Goal: Information Seeking & Learning: Learn about a topic

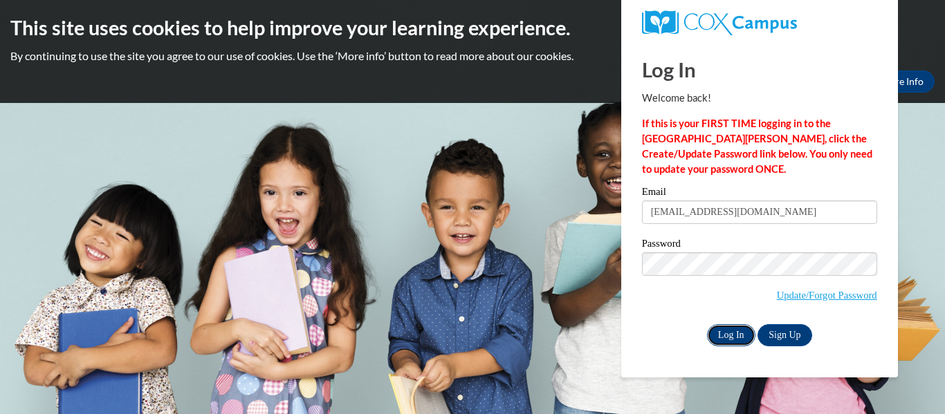
click at [723, 329] on input "Log In" at bounding box center [731, 335] width 48 height 22
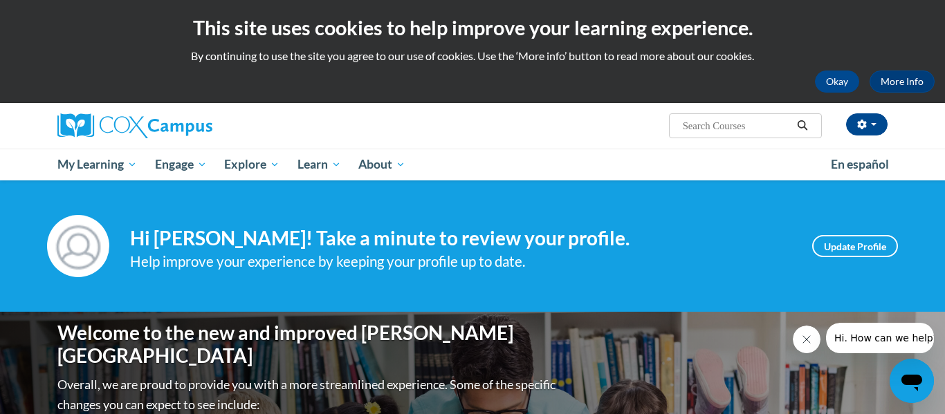
click at [541, 117] on div "[PERSON_NAME] ([GEOGRAPHIC_DATA]/New_York UTC-04:00) My Profile Inbox My Transc…" at bounding box center [614, 120] width 567 height 35
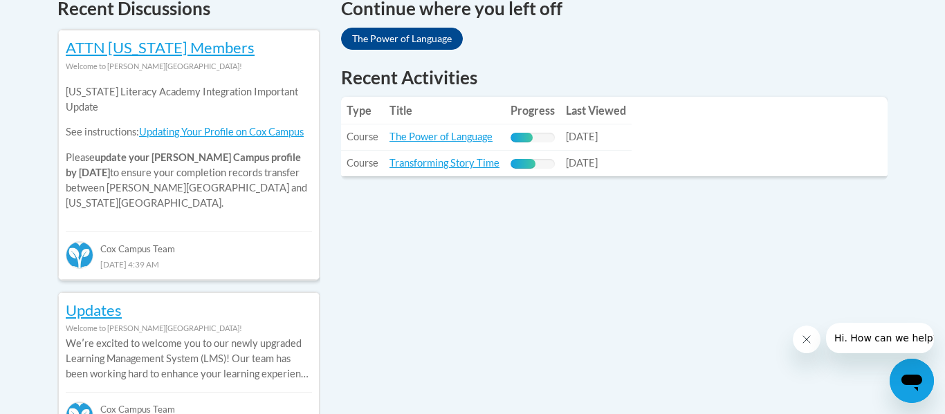
scroll to position [636, 0]
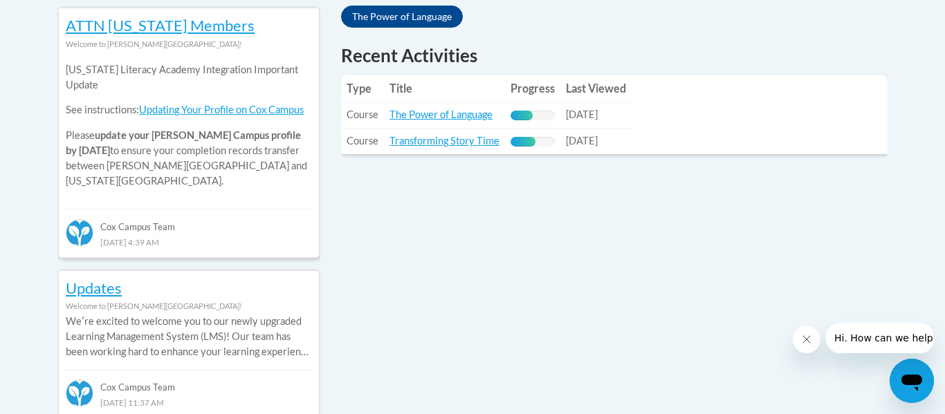
click at [366, 115] on span "Course" at bounding box center [362, 115] width 32 height 12
click at [403, 114] on link "The Power of Language" at bounding box center [440, 115] width 103 height 12
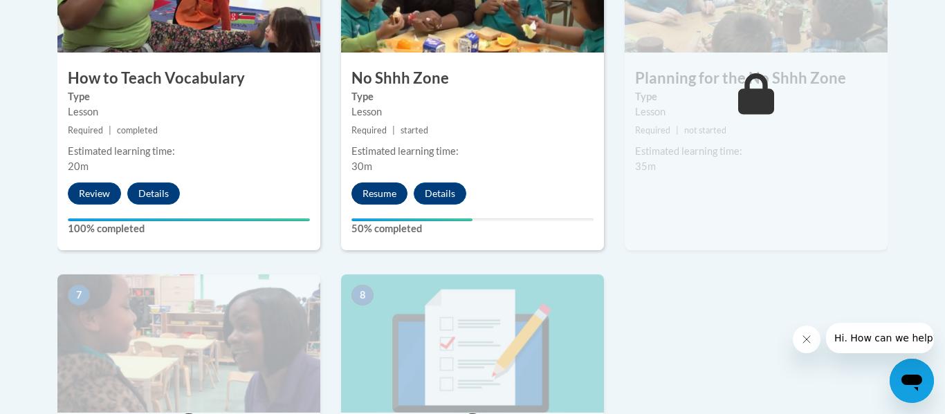
scroll to position [913, 0]
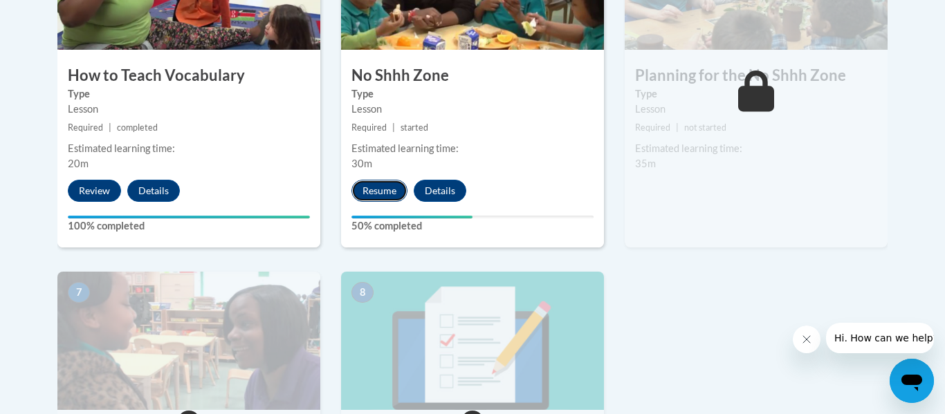
click at [371, 192] on button "Resume" at bounding box center [379, 191] width 56 height 22
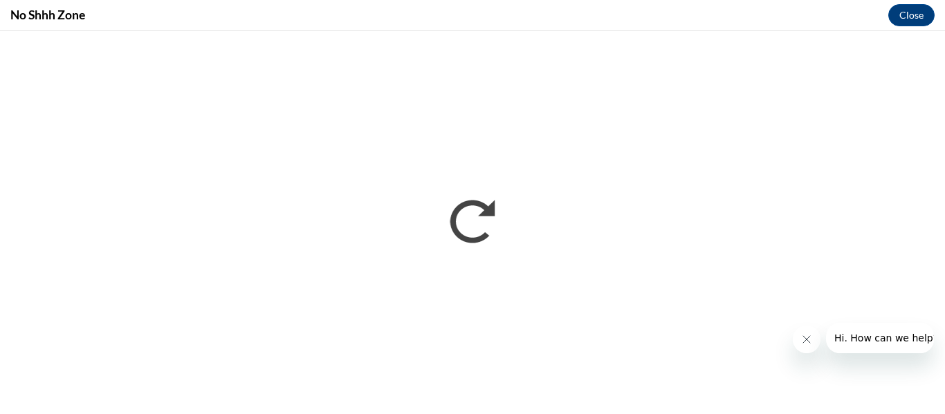
scroll to position [0, 0]
click at [909, 8] on button "Close" at bounding box center [911, 15] width 46 height 22
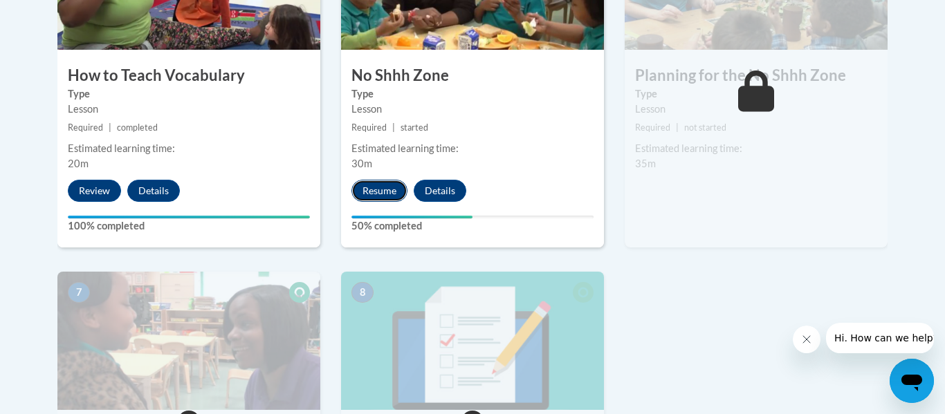
click at [384, 183] on button "Resume" at bounding box center [379, 191] width 56 height 22
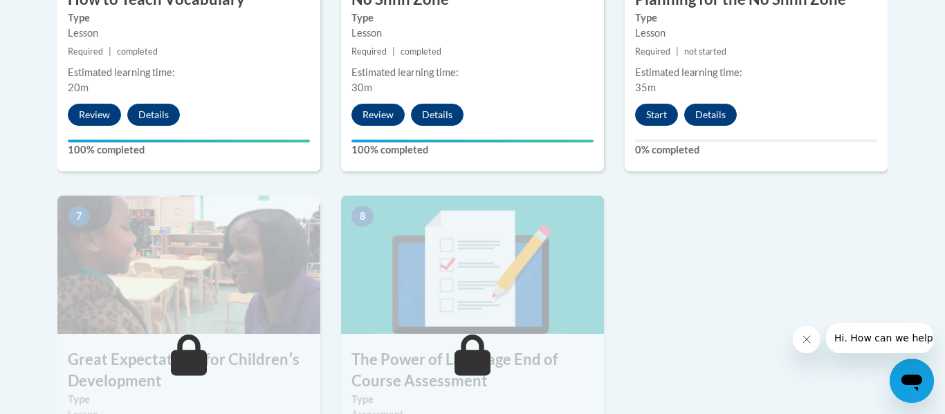
scroll to position [940, 0]
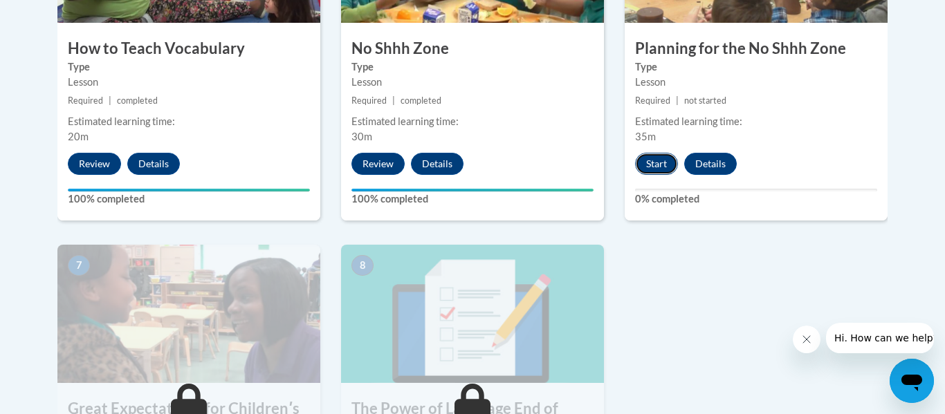
click at [649, 165] on button "Start" at bounding box center [656, 164] width 43 height 22
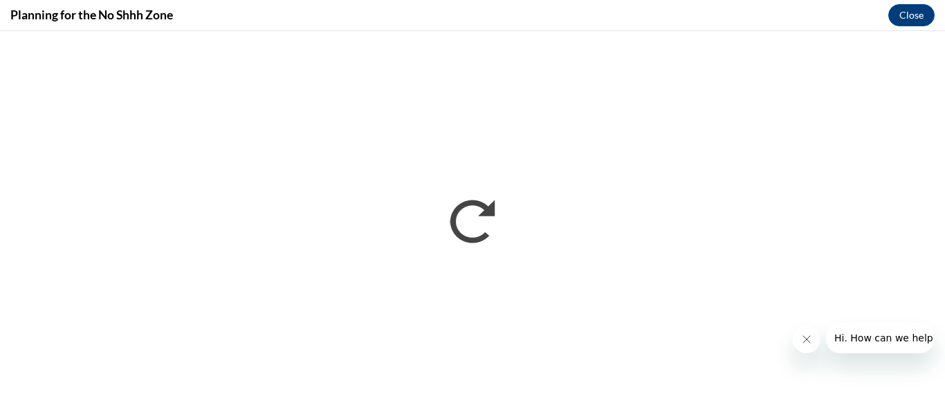
scroll to position [0, 0]
